Goal: Check status: Check status

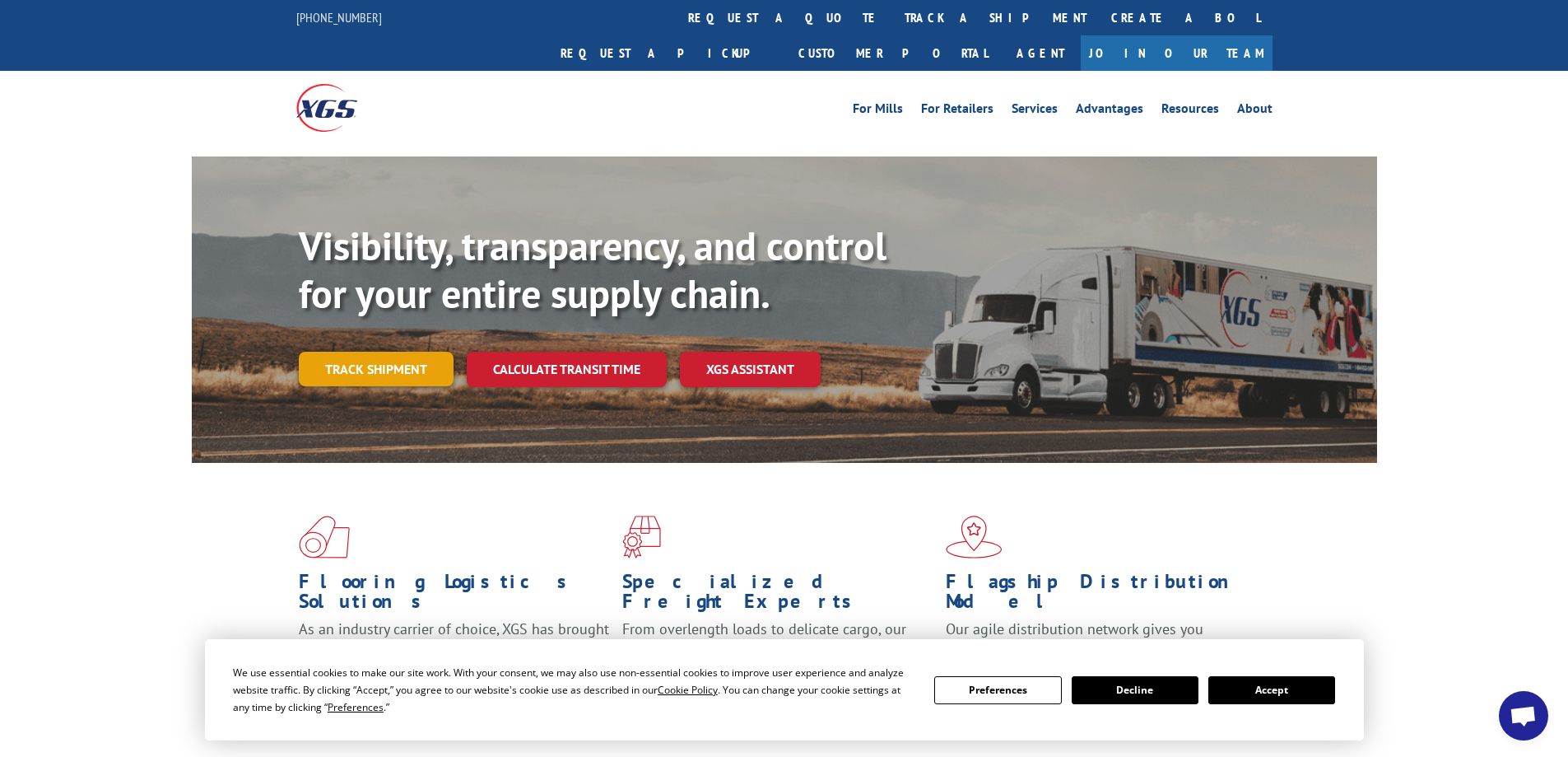
click at [339, 352] on link "Track shipment" at bounding box center [375, 369] width 155 height 35
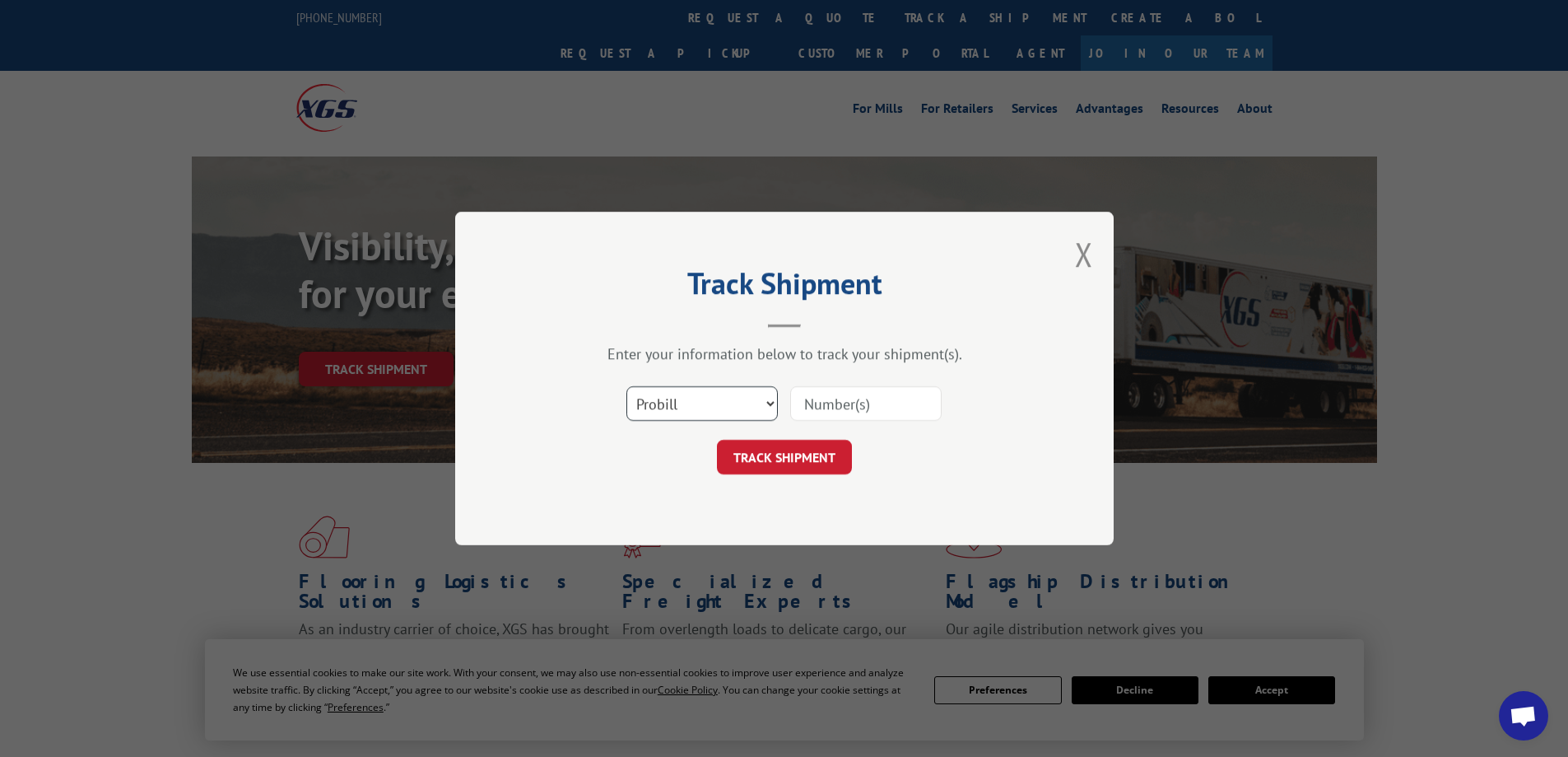
click at [671, 399] on select "Select category... Probill BOL PO" at bounding box center [702, 404] width 151 height 35
select select "bol"
click at [627, 386] on select "Select category... Probill BOL PO" at bounding box center [702, 404] width 151 height 35
click at [836, 396] on input at bounding box center [865, 404] width 151 height 35
paste input "50871061"
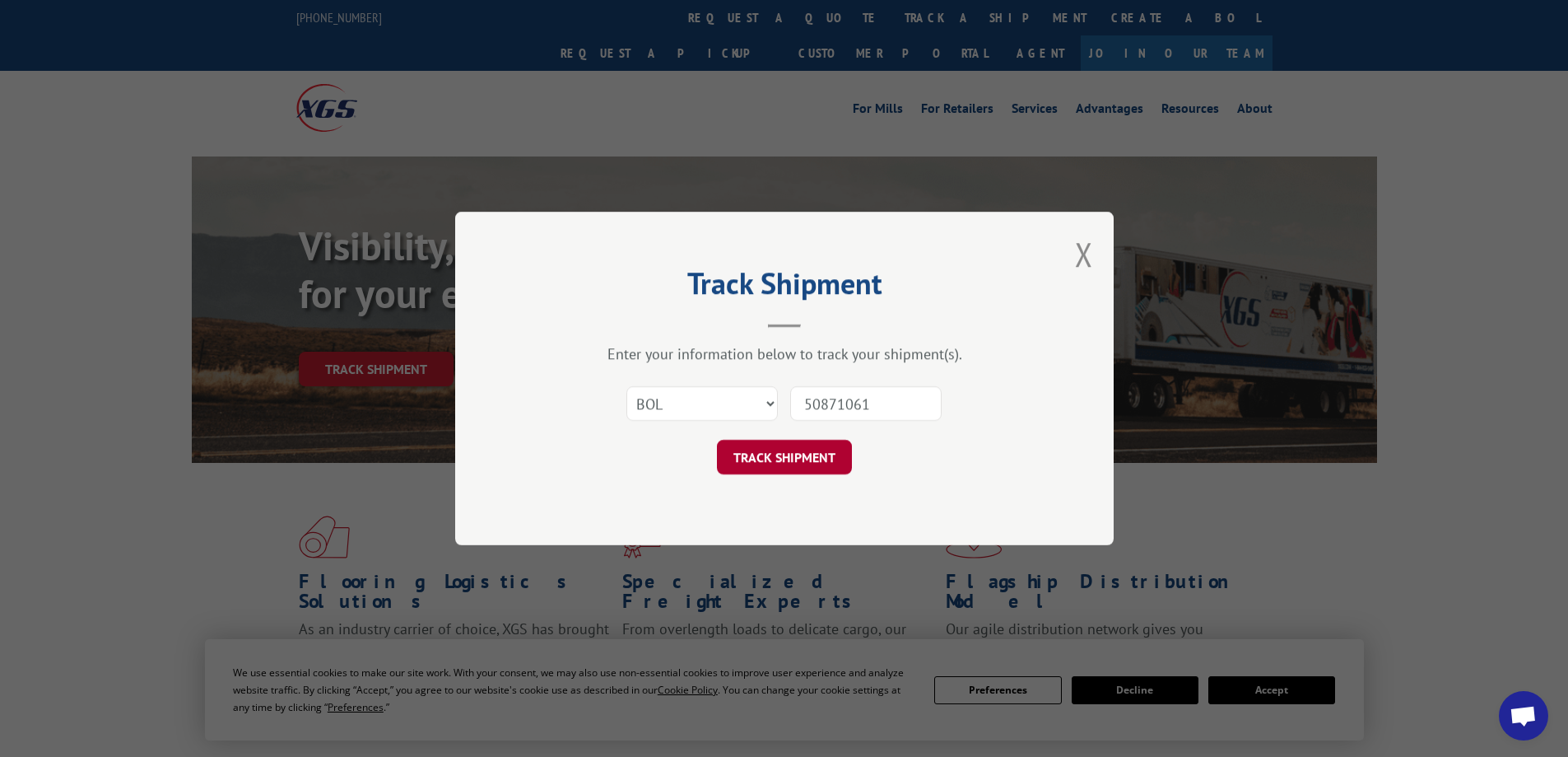
type input "50871061"
click at [809, 458] on button "TRACK SHIPMENT" at bounding box center [784, 457] width 135 height 35
